Goal: Information Seeking & Learning: Learn about a topic

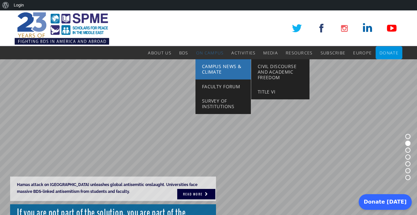
click at [210, 69] on span "Campus News & Climate" at bounding box center [221, 69] width 39 height 12
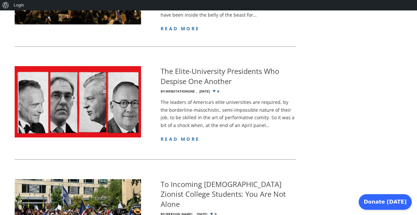
scroll to position [322, 0]
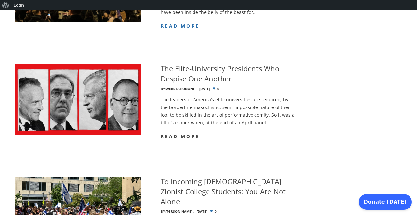
click at [189, 133] on span "read more" at bounding box center [180, 136] width 39 height 6
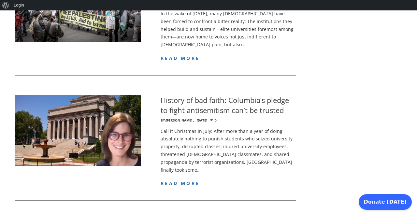
scroll to position [1160, 0]
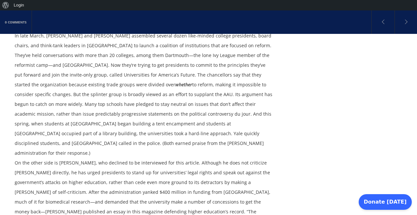
scroll to position [909, 0]
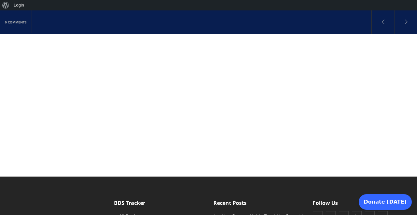
scroll to position [2249, 0]
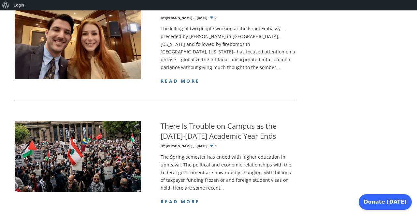
scroll to position [1183, 0]
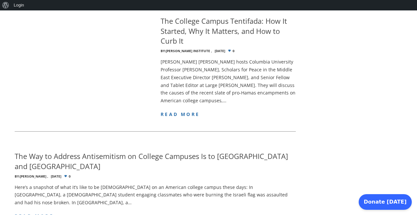
scroll to position [1365, 0]
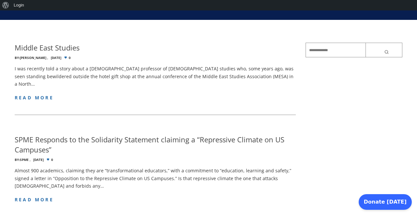
scroll to position [106, 0]
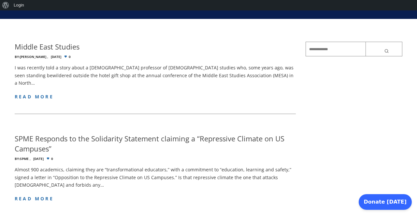
click at [274, 67] on p "I was recently told a story about a Jewish professor of Islamic studies who, so…" at bounding box center [155, 75] width 281 height 23
click at [68, 48] on h4 "Middle East Studies" at bounding box center [47, 47] width 65 height 10
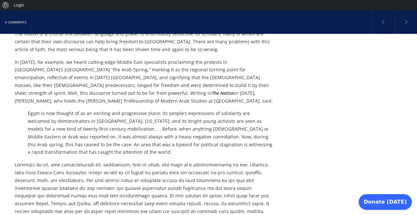
scroll to position [684, 0]
